Goal: Task Accomplishment & Management: Manage account settings

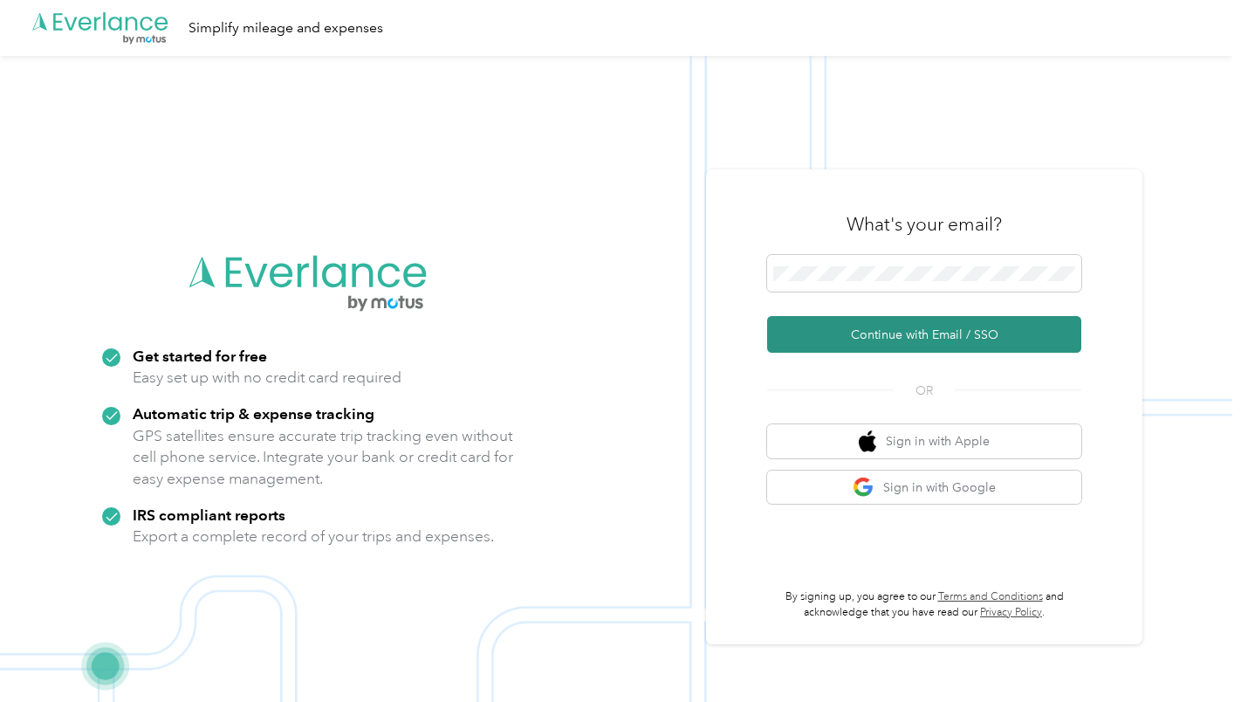
click at [929, 331] on button "Continue with Email / SSO" at bounding box center [924, 334] width 314 height 37
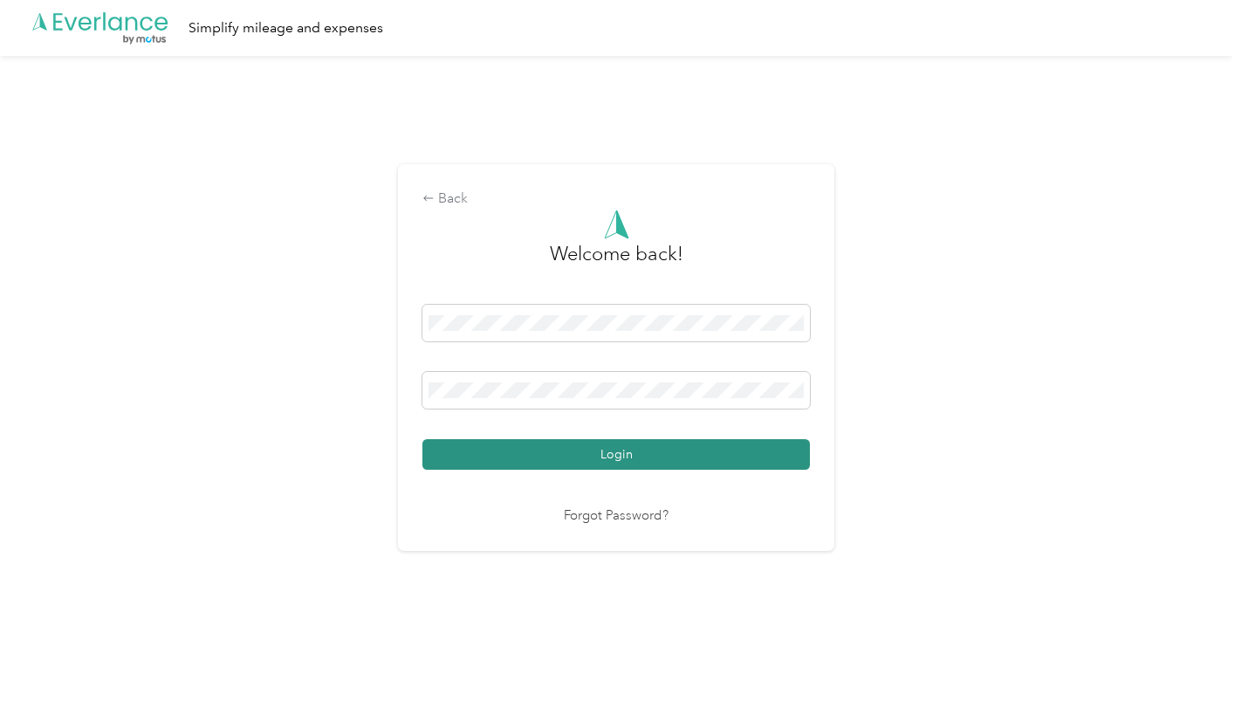
click at [631, 449] on button "Login" at bounding box center [615, 454] width 387 height 31
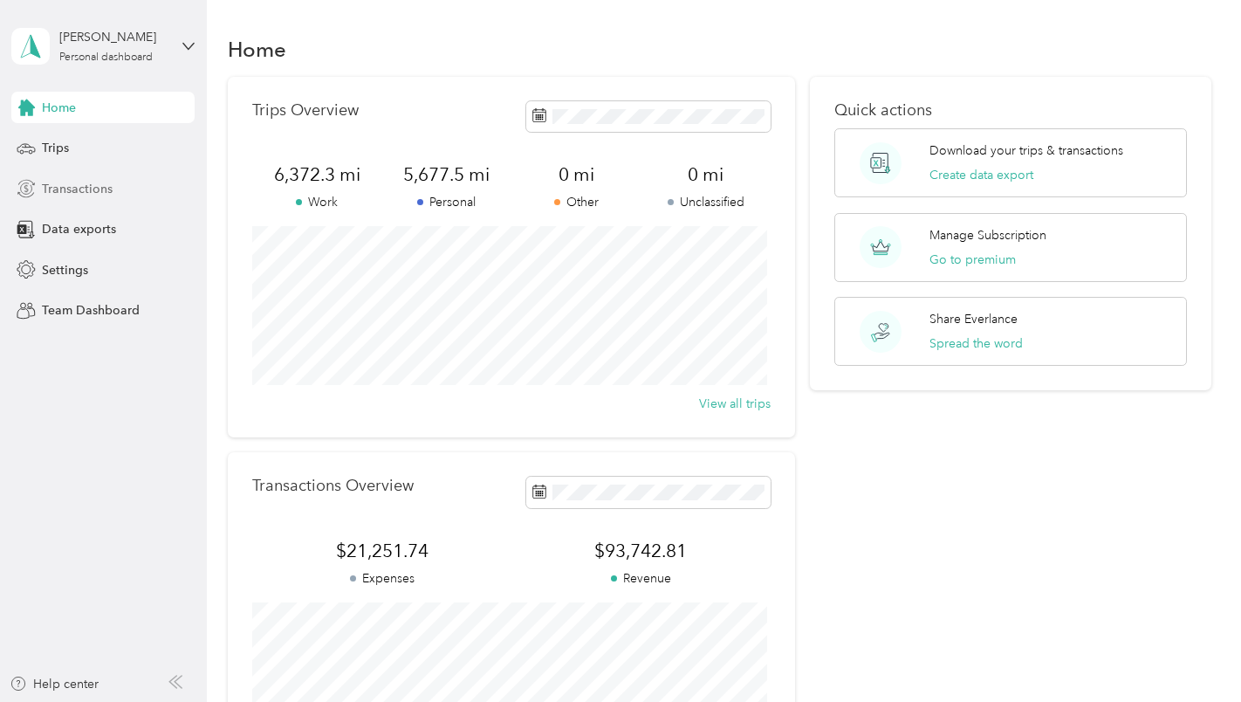
click at [92, 190] on span "Transactions" at bounding box center [77, 189] width 71 height 18
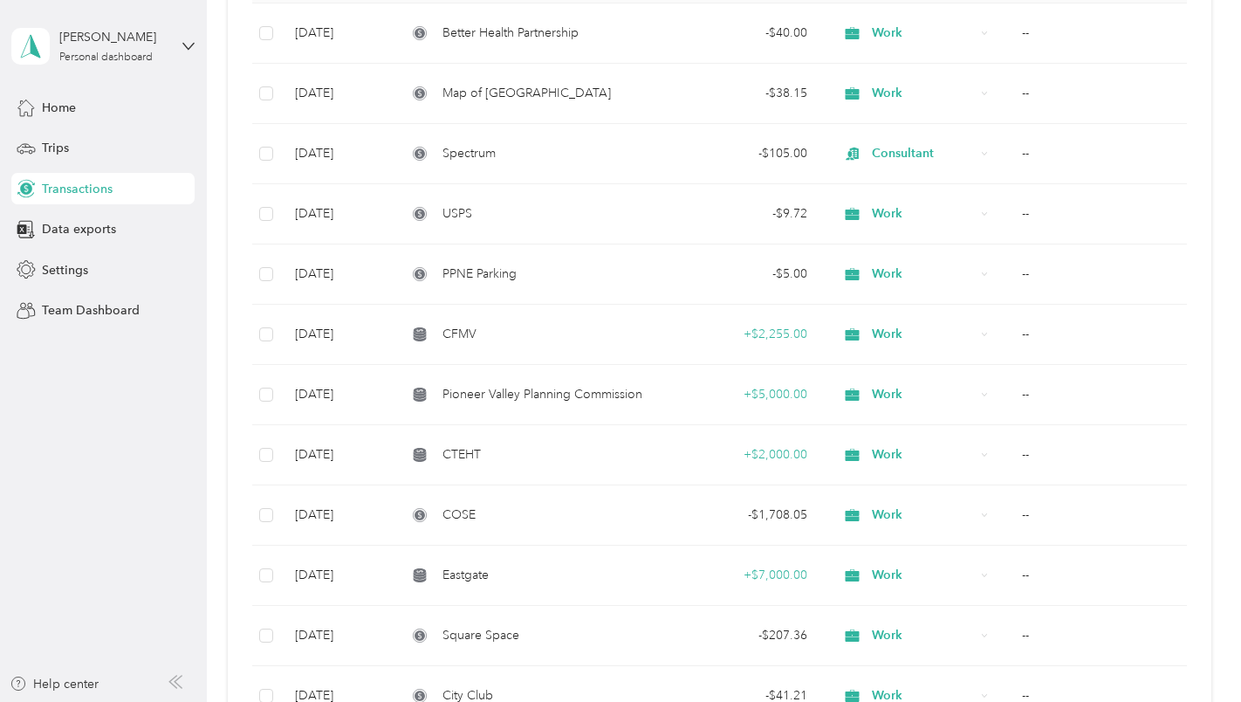
scroll to position [344, 0]
